Goal: Task Accomplishment & Management: Use online tool/utility

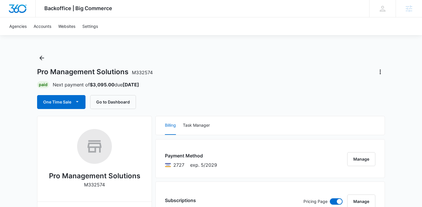
scroll to position [1, 0]
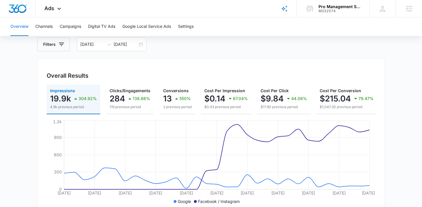
scroll to position [34, 0]
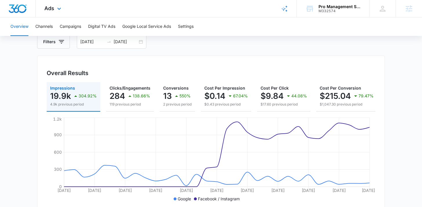
click at [54, 9] on div "Ads Apps Reputation Websites Forms CRM Email Social Payments POS Content Ads In…" at bounding box center [54, 8] width 36 height 17
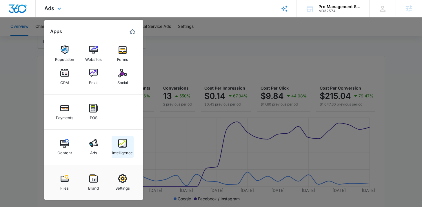
click at [128, 149] on div "Intelligence" at bounding box center [122, 151] width 21 height 8
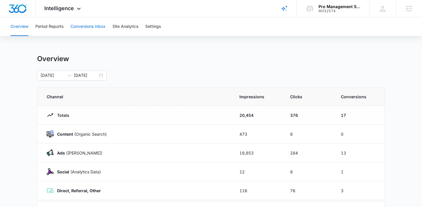
click at [92, 27] on button "Conversions Inbox" at bounding box center [87, 26] width 35 height 19
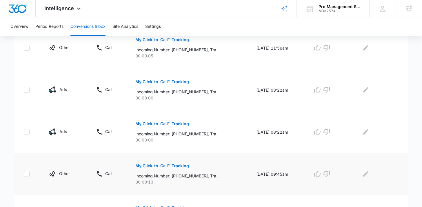
scroll to position [414, 0]
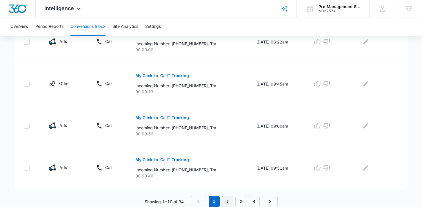
click at [226, 196] on link "2" at bounding box center [227, 201] width 11 height 11
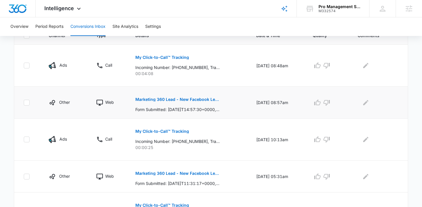
scroll to position [92, 0]
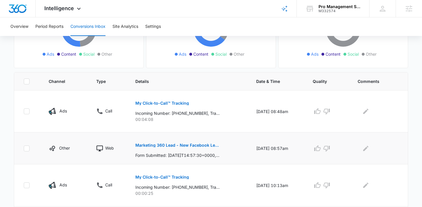
click at [147, 145] on p "Marketing 360 Lead - New Facebook Lead" at bounding box center [177, 145] width 84 height 4
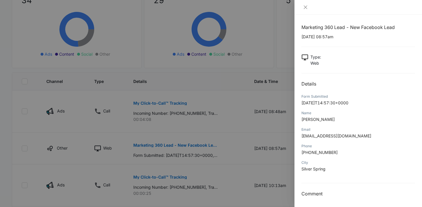
scroll to position [0, 0]
click at [304, 6] on icon "close" at bounding box center [305, 7] width 5 height 5
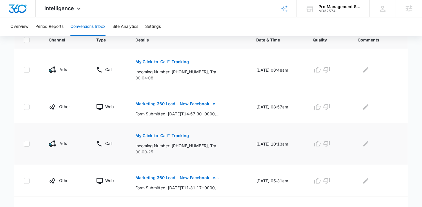
scroll to position [144, 0]
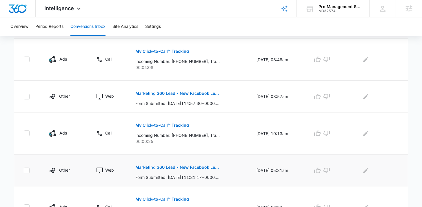
click at [166, 167] on p "Marketing 360 Lead - New Facebook Lead" at bounding box center [177, 167] width 84 height 4
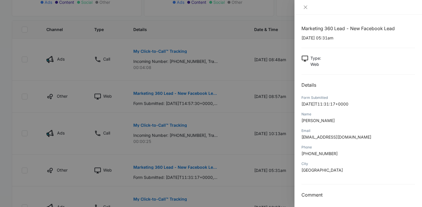
click at [22, 30] on div at bounding box center [211, 103] width 422 height 207
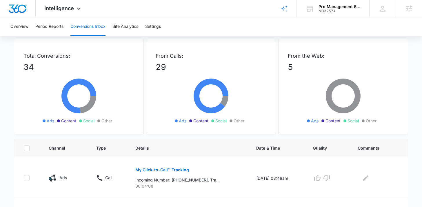
scroll to position [0, 0]
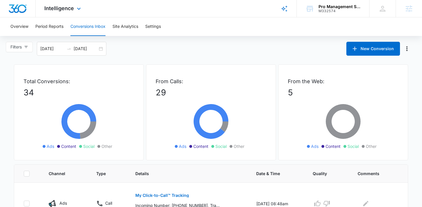
click at [79, 14] on div "Intelligence Apps Reputation Websites Forms CRM Email Social Payments POS Conte…" at bounding box center [63, 8] width 55 height 17
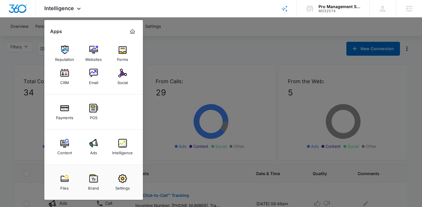
click at [94, 150] on div "Ads" at bounding box center [93, 151] width 7 height 8
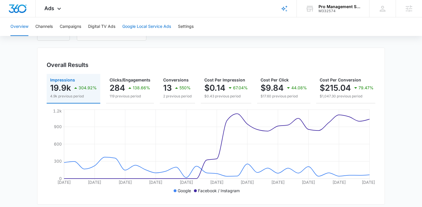
scroll to position [43, 0]
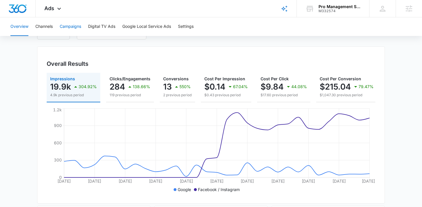
click at [75, 25] on button "Campaigns" at bounding box center [70, 26] width 21 height 19
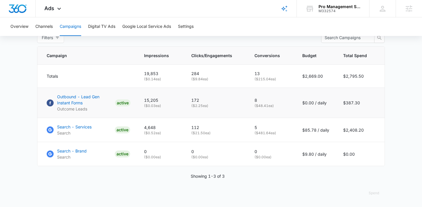
scroll to position [240, 0]
click at [78, 129] on p "Search - Services" at bounding box center [74, 127] width 34 height 6
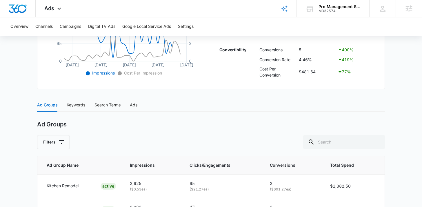
scroll to position [221, 0]
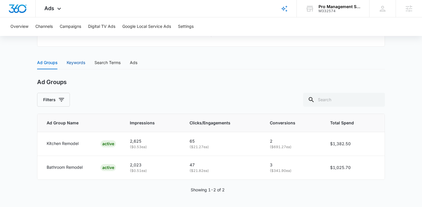
click at [77, 65] on div "Keywords" at bounding box center [76, 62] width 19 height 6
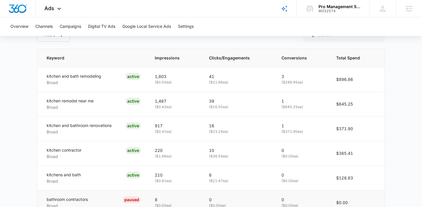
scroll to position [203, 0]
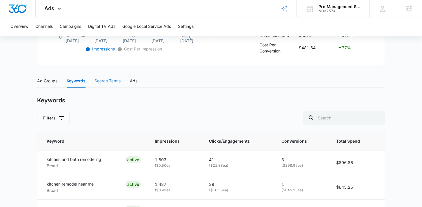
click at [110, 85] on div "Search Terms" at bounding box center [107, 80] width 26 height 13
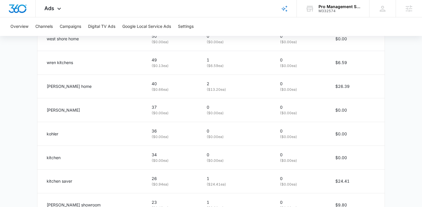
scroll to position [415, 0]
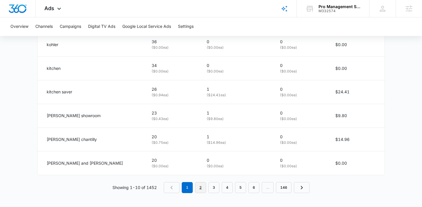
click at [203, 184] on link "2" at bounding box center [200, 187] width 11 height 11
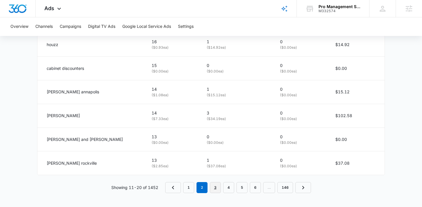
click at [210, 186] on link "3" at bounding box center [215, 187] width 11 height 11
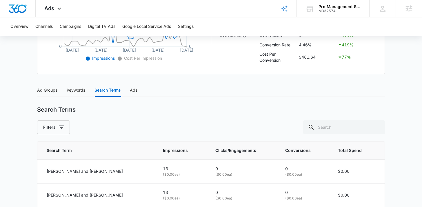
scroll to position [192, 0]
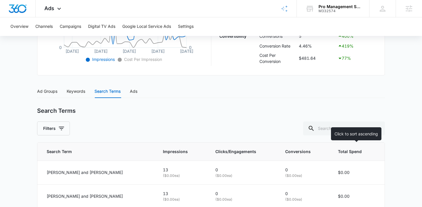
click at [353, 152] on span "Total Spend" at bounding box center [352, 151] width 29 height 6
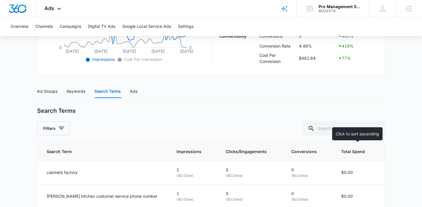
click at [357, 153] on span "Total Spend" at bounding box center [354, 151] width 26 height 6
click at [344, 152] on span "Total Spend" at bounding box center [354, 151] width 26 height 6
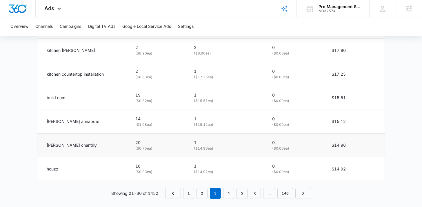
scroll to position [415, 0]
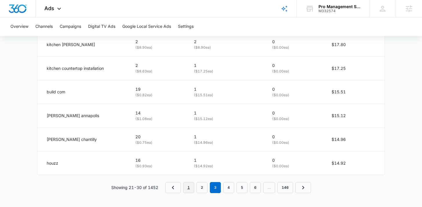
click at [184, 188] on link "1" at bounding box center [188, 187] width 11 height 11
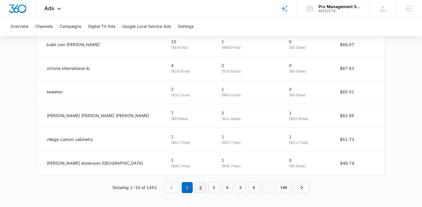
click at [203, 188] on link "2" at bounding box center [200, 187] width 11 height 11
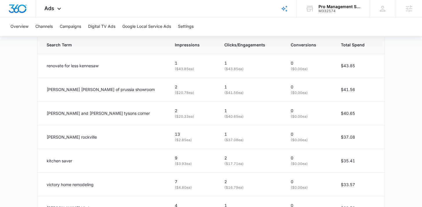
scroll to position [303, 0]
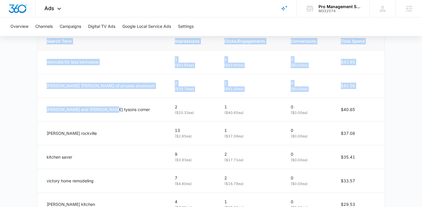
drag, startPoint x: 121, startPoint y: 109, endPoint x: 36, endPoint y: 108, distance: 84.3
click at [36, 108] on main "Search - Services | Search Active $85.78 daily , $2,408.20 Spent Overview [DATE…" at bounding box center [211, 36] width 422 height 568
click at [96, 109] on p "[PERSON_NAME] and [PERSON_NAME] tysons corner" at bounding box center [98, 109] width 103 height 6
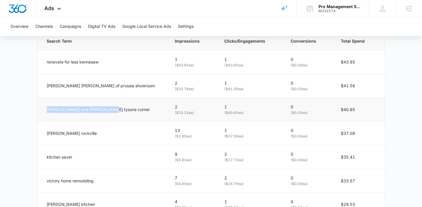
drag, startPoint x: 112, startPoint y: 111, endPoint x: 47, endPoint y: 112, distance: 64.9
click at [47, 112] on div "[PERSON_NAME] and [PERSON_NAME] tysons corner" at bounding box center [104, 109] width 114 height 6
copy p "[PERSON_NAME] and [PERSON_NAME] tysons corner"
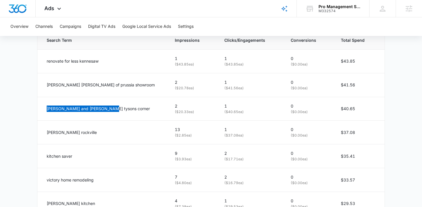
scroll to position [304, 0]
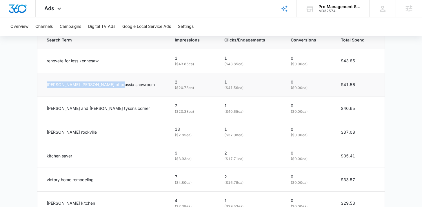
drag, startPoint x: 114, startPoint y: 85, endPoint x: 45, endPoint y: 82, distance: 69.9
click at [45, 82] on td "[PERSON_NAME] [PERSON_NAME] of prussia showroom" at bounding box center [102, 85] width 130 height 24
copy p "[PERSON_NAME] [PERSON_NAME] of prussia showroom"
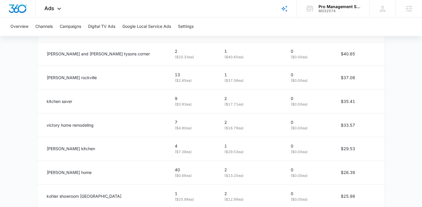
scroll to position [415, 0]
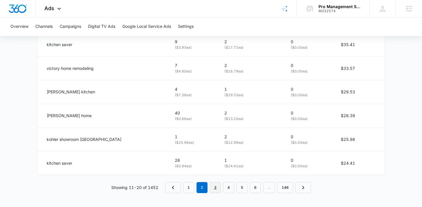
click at [214, 189] on link "3" at bounding box center [215, 187] width 11 height 11
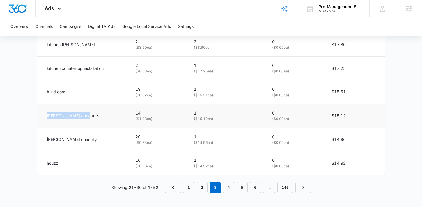
drag, startPoint x: 93, startPoint y: 118, endPoint x: 45, endPoint y: 114, distance: 47.4
click at [45, 114] on td "[PERSON_NAME] annapolis" at bounding box center [82, 116] width 91 height 24
copy p "[PERSON_NAME] annapolis"
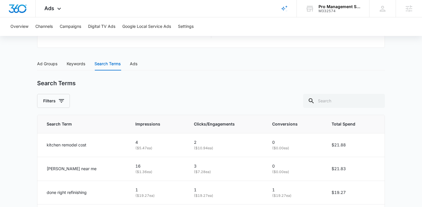
scroll to position [0, 0]
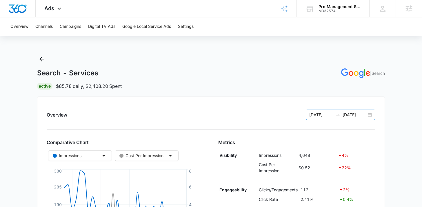
click at [343, 116] on input "[DATE]" at bounding box center [354, 115] width 24 height 6
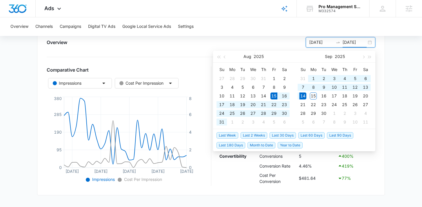
type input "[DATE]"
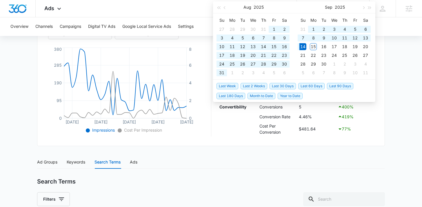
click at [239, 96] on span "Last 180 Days" at bounding box center [230, 96] width 29 height 6
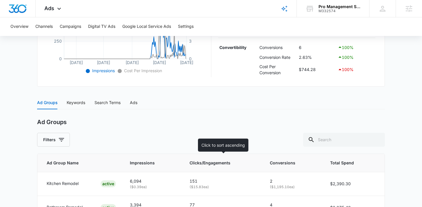
scroll to position [221, 0]
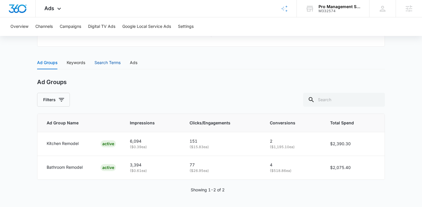
click at [97, 64] on div "Search Terms" at bounding box center [107, 62] width 26 height 6
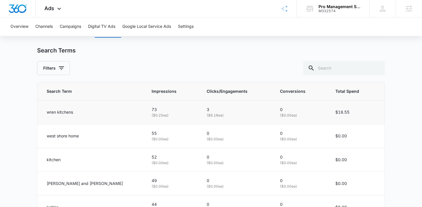
scroll to position [218, 0]
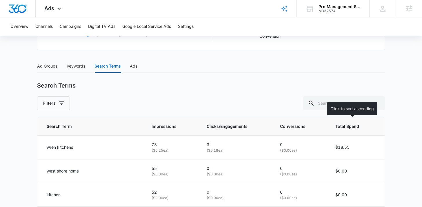
click at [341, 130] on th "Total Spend" at bounding box center [356, 126] width 56 height 18
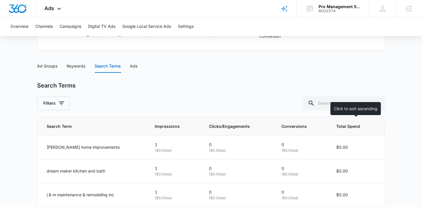
click at [340, 130] on th "Total Spend" at bounding box center [356, 126] width 55 height 18
click at [341, 126] on span "Total Spend" at bounding box center [351, 126] width 31 height 6
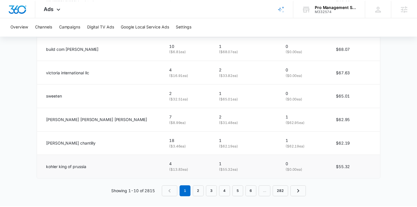
scroll to position [415, 0]
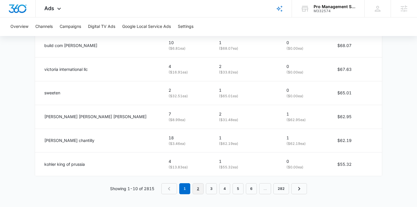
click at [201, 192] on link "2" at bounding box center [198, 188] width 11 height 11
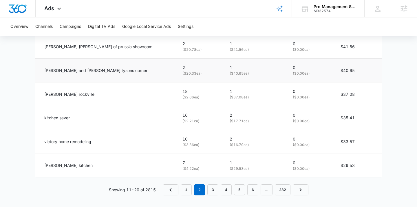
scroll to position [415, 0]
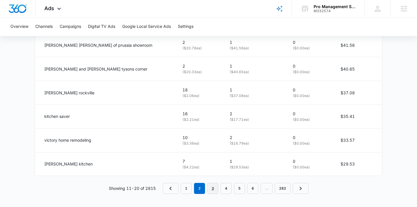
click at [213, 186] on link "3" at bounding box center [212, 188] width 11 height 11
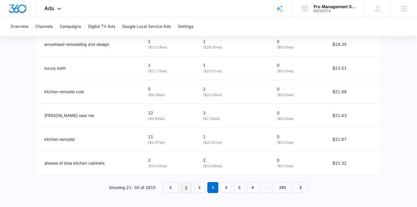
click at [185, 184] on link "1" at bounding box center [186, 187] width 11 height 11
